Goal: Check status: Check status

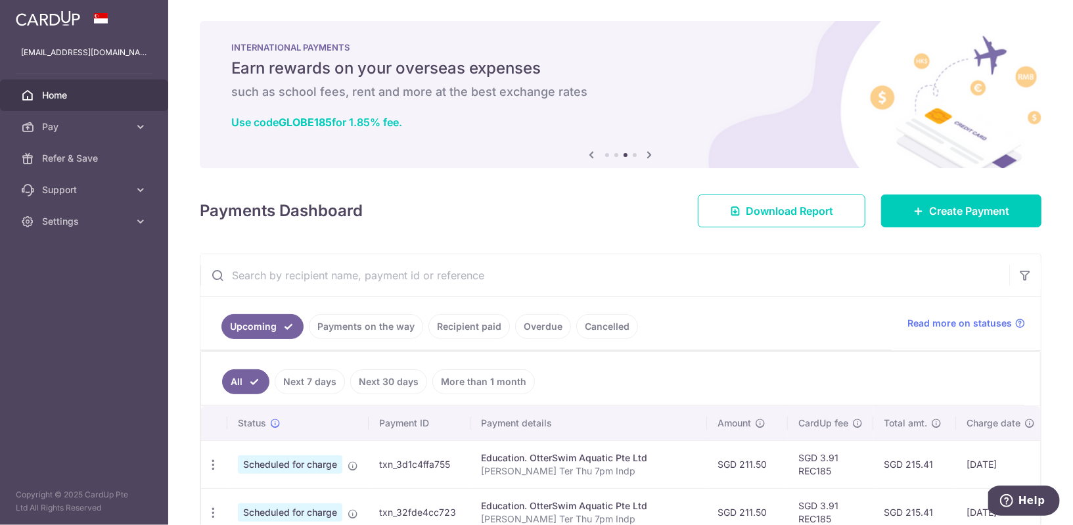
click at [459, 331] on link "Recipient paid" at bounding box center [468, 326] width 81 height 25
